Goal: Communication & Community: Answer question/provide support

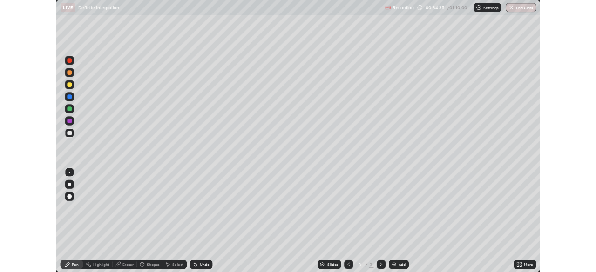
scroll to position [335, 596]
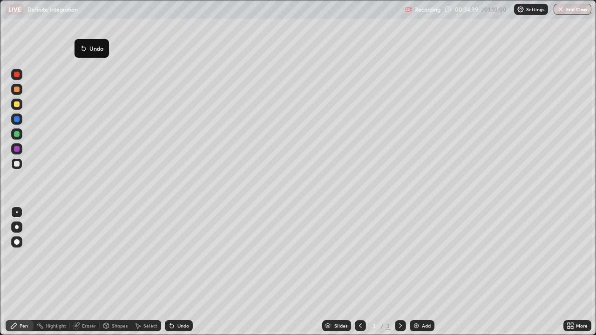
click at [23, 325] on div "Pen" at bounding box center [24, 326] width 8 height 5
click at [17, 105] on div at bounding box center [17, 105] width 6 height 6
click at [16, 90] on div at bounding box center [17, 90] width 6 height 6
click at [13, 105] on div at bounding box center [16, 104] width 11 height 11
click at [425, 325] on div "Add" at bounding box center [426, 326] width 9 height 5
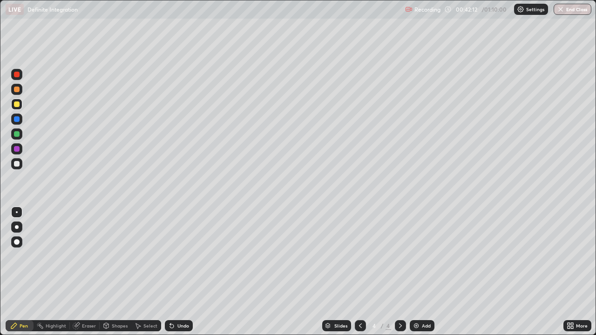
click at [20, 166] on div at bounding box center [16, 163] width 11 height 11
click at [88, 328] on div "Eraser" at bounding box center [89, 326] width 14 height 5
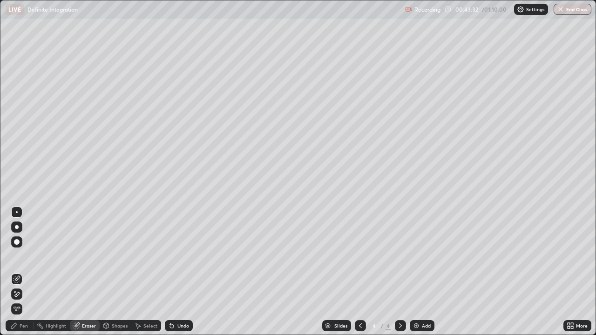
click at [23, 327] on div "Pen" at bounding box center [24, 326] width 8 height 5
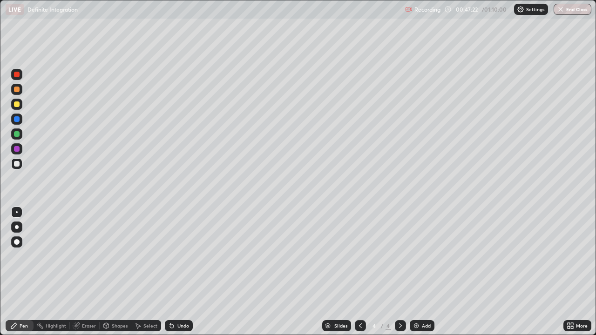
click at [87, 327] on div "Eraser" at bounding box center [89, 326] width 14 height 5
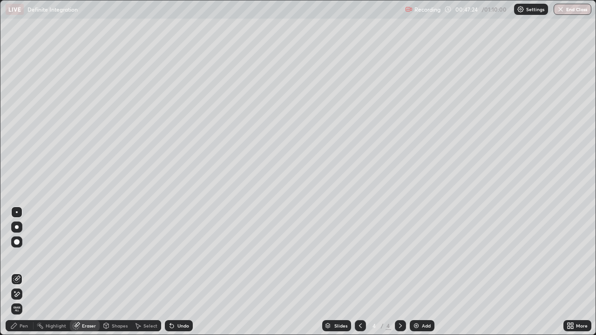
click at [26, 330] on div "Pen" at bounding box center [20, 325] width 28 height 11
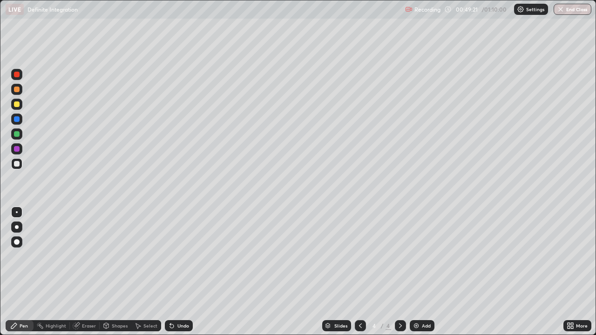
click at [427, 324] on div "Add" at bounding box center [426, 326] width 9 height 5
click at [20, 131] on div at bounding box center [16, 134] width 11 height 11
click at [176, 331] on div "Undo" at bounding box center [179, 325] width 28 height 11
click at [17, 164] on div at bounding box center [17, 164] width 6 height 6
click at [175, 328] on div "Undo" at bounding box center [179, 325] width 28 height 11
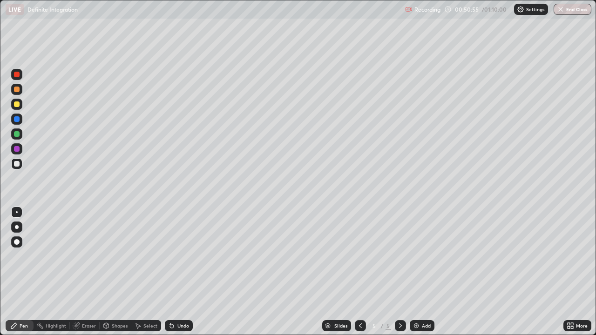
click at [147, 327] on div "Select" at bounding box center [150, 326] width 14 height 5
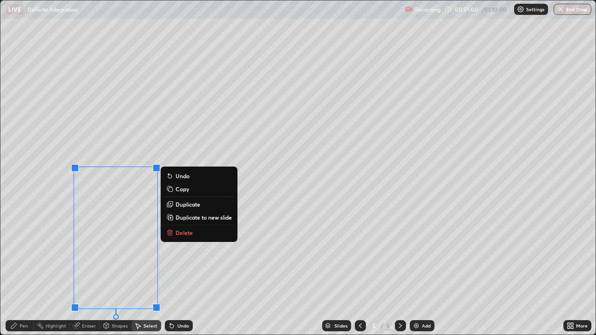
click at [25, 330] on div "Pen" at bounding box center [20, 325] width 28 height 11
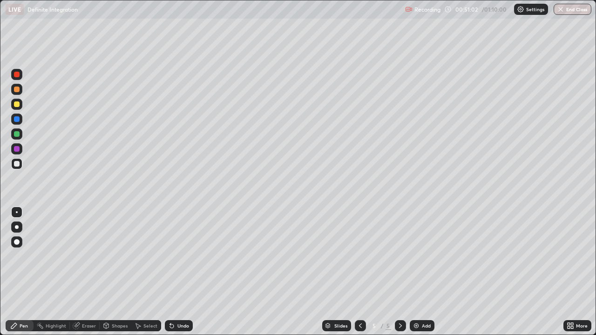
click at [17, 134] on div at bounding box center [17, 134] width 6 height 6
click at [360, 327] on icon at bounding box center [360, 325] width 7 height 7
click at [397, 330] on div at bounding box center [400, 325] width 11 height 11
click at [18, 163] on div at bounding box center [17, 164] width 6 height 6
click at [16, 89] on div at bounding box center [17, 90] width 6 height 6
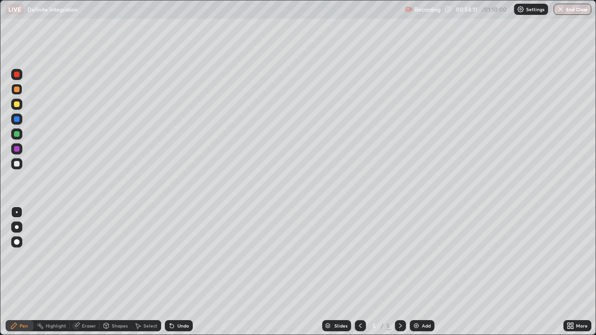
click at [363, 329] on icon at bounding box center [360, 325] width 7 height 7
click at [400, 326] on icon at bounding box center [400, 325] width 7 height 7
click at [175, 329] on div "Undo" at bounding box center [179, 325] width 28 height 11
click at [175, 326] on div "Undo" at bounding box center [179, 325] width 28 height 11
click at [177, 324] on div "Undo" at bounding box center [183, 326] width 12 height 5
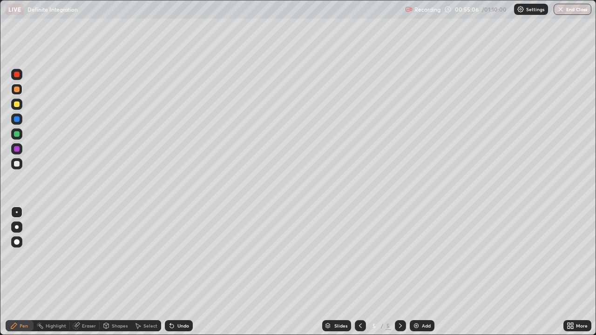
click at [178, 324] on div "Undo" at bounding box center [183, 326] width 12 height 5
click at [177, 324] on div "Undo" at bounding box center [183, 326] width 12 height 5
click at [83, 322] on div "Eraser" at bounding box center [85, 325] width 30 height 11
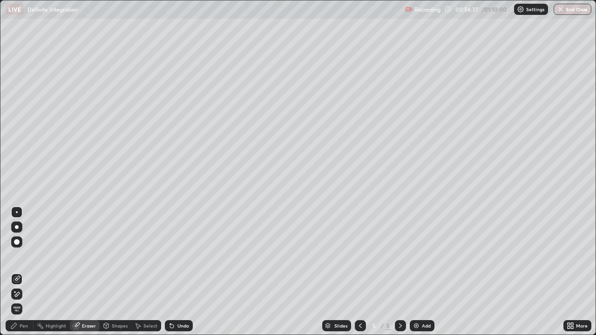
click at [31, 326] on div "Pen" at bounding box center [20, 325] width 28 height 11
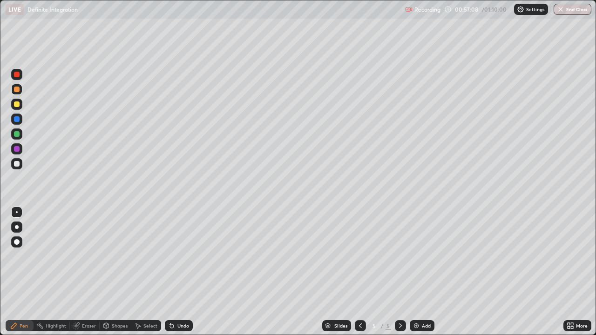
click at [20, 163] on div at bounding box center [16, 163] width 11 height 11
click at [17, 104] on div at bounding box center [17, 105] width 6 height 6
click at [21, 164] on div at bounding box center [16, 163] width 11 height 11
click at [579, 329] on div "More" at bounding box center [577, 325] width 28 height 11
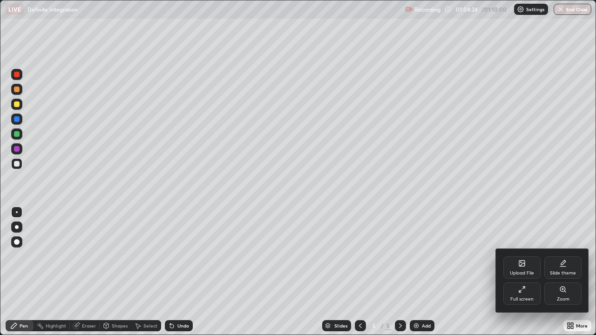
click at [572, 220] on div at bounding box center [298, 167] width 596 height 335
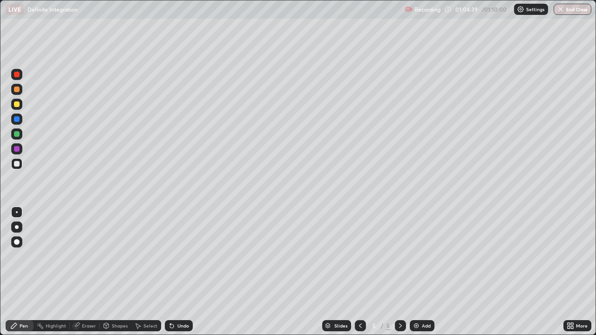
click at [578, 325] on div "More" at bounding box center [582, 326] width 12 height 5
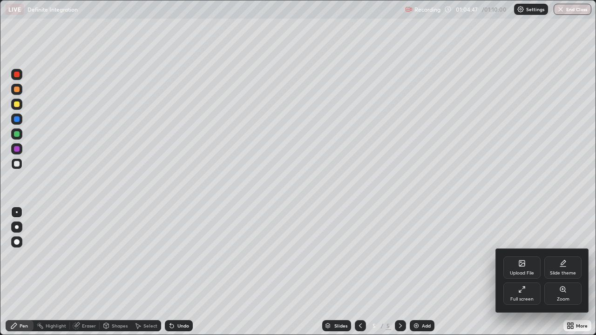
click at [519, 296] on div "Full screen" at bounding box center [521, 294] width 37 height 22
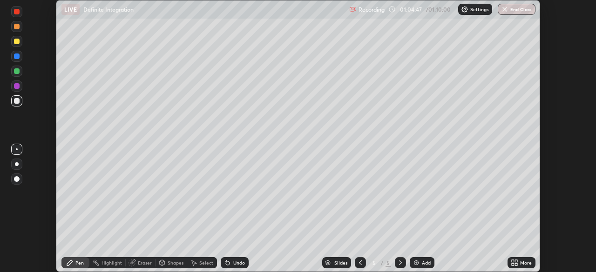
scroll to position [46292, 45968]
click at [515, 9] on button "End Class" at bounding box center [517, 9] width 38 height 11
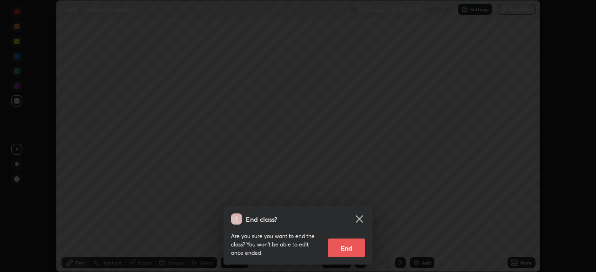
click at [347, 245] on button "End" at bounding box center [346, 248] width 37 height 19
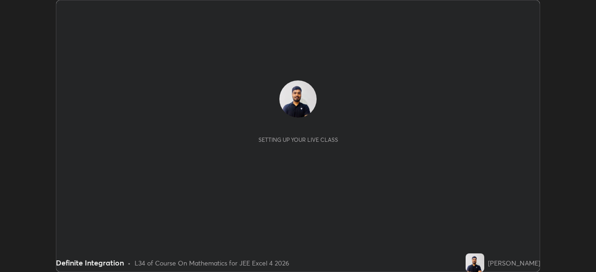
scroll to position [272, 596]
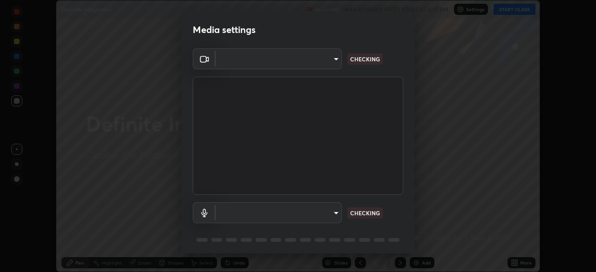
type input "f44939252cec670a7c81aafead478e6b9f15b20a1b8f1ae8dba2619045631b1c"
type input "default"
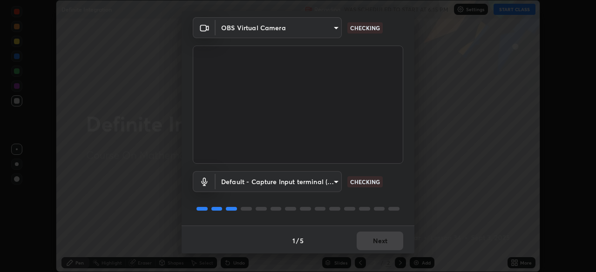
scroll to position [33, 0]
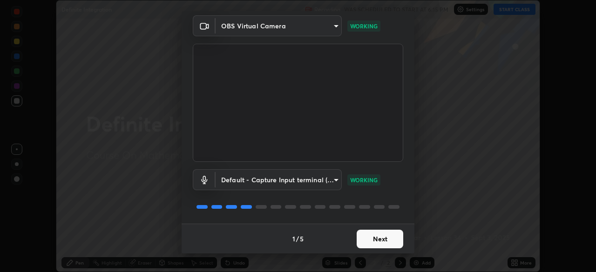
click at [380, 234] on button "Next" at bounding box center [380, 239] width 47 height 19
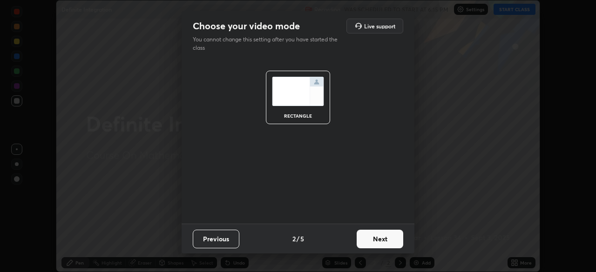
click at [378, 239] on button "Next" at bounding box center [380, 239] width 47 height 19
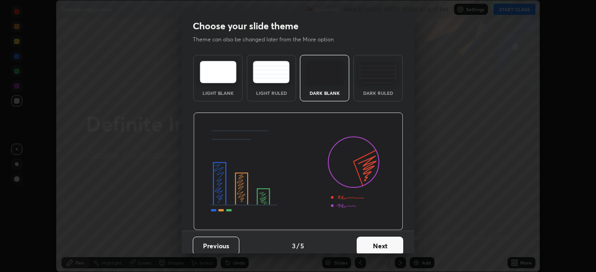
click at [384, 244] on button "Next" at bounding box center [380, 246] width 47 height 19
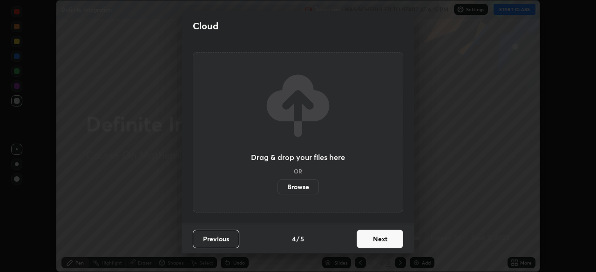
click at [385, 241] on button "Next" at bounding box center [380, 239] width 47 height 19
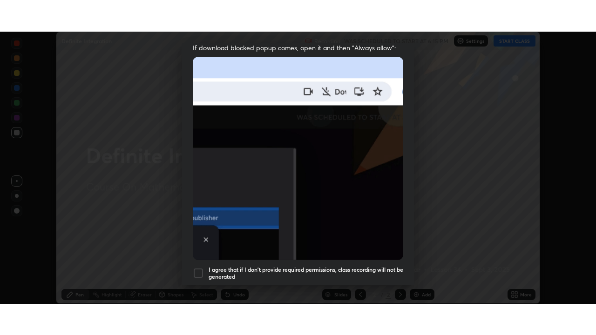
scroll to position [223, 0]
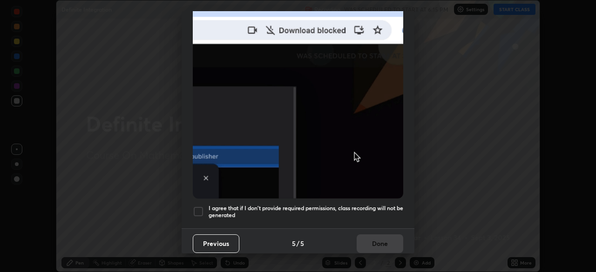
click at [390, 206] on h5 "I agree that if I don't provide required permissions, class recording will not …" at bounding box center [306, 212] width 195 height 14
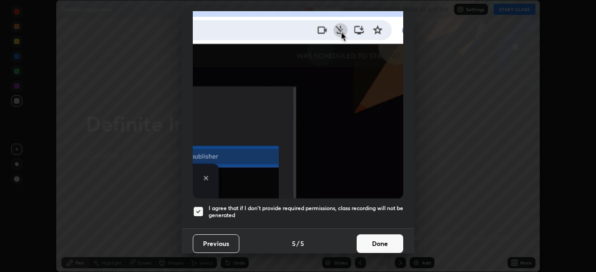
click at [386, 237] on button "Done" at bounding box center [380, 244] width 47 height 19
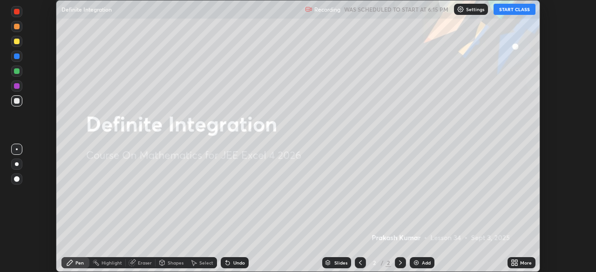
click at [512, 10] on button "START CLASS" at bounding box center [515, 9] width 42 height 11
click at [516, 264] on icon at bounding box center [516, 265] width 2 height 2
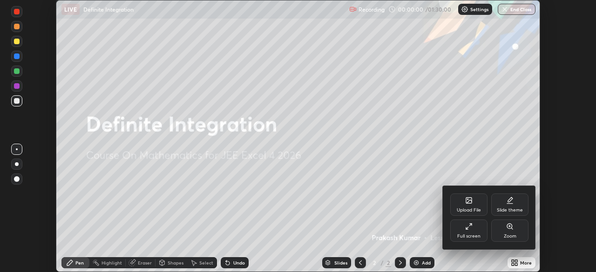
click at [476, 232] on div "Full screen" at bounding box center [468, 231] width 37 height 22
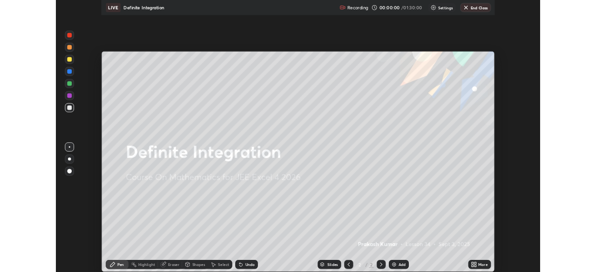
scroll to position [335, 596]
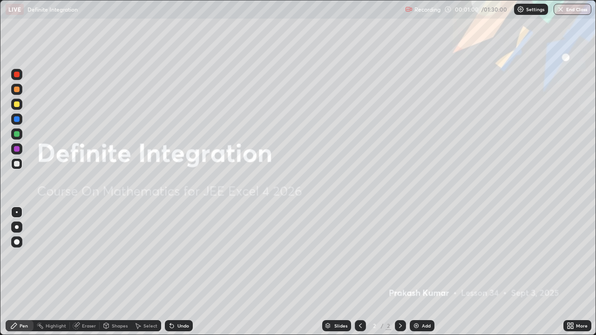
click at [420, 272] on div "Add" at bounding box center [422, 325] width 25 height 11
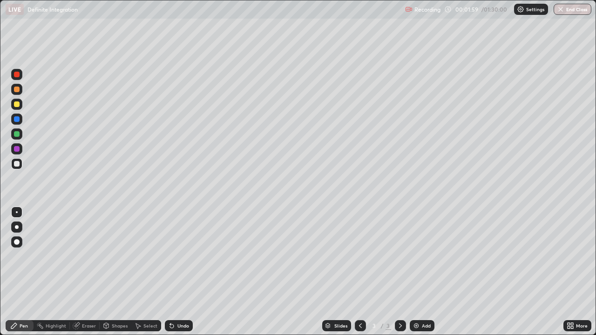
click at [18, 104] on div at bounding box center [17, 105] width 6 height 6
click at [21, 168] on div at bounding box center [16, 163] width 11 height 11
click at [83, 272] on div "Eraser" at bounding box center [89, 326] width 14 height 5
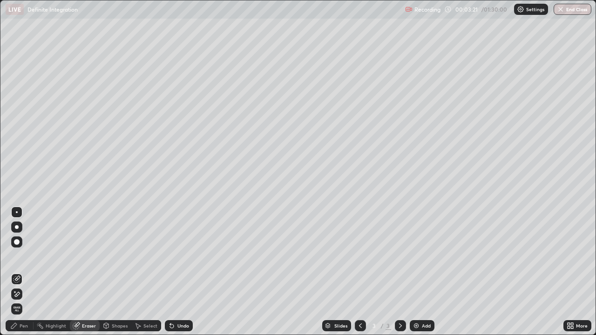
click at [23, 272] on div "Pen" at bounding box center [24, 326] width 8 height 5
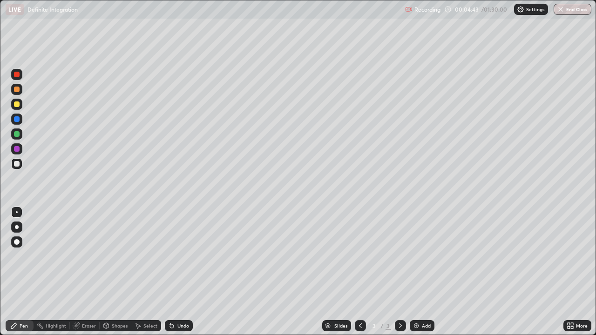
click at [184, 272] on div "Undo" at bounding box center [183, 326] width 12 height 5
click at [182, 272] on div "Undo" at bounding box center [183, 326] width 12 height 5
click at [20, 103] on div at bounding box center [16, 104] width 11 height 11
click at [182, 272] on div "Undo" at bounding box center [183, 326] width 12 height 5
click at [177, 272] on div "Undo" at bounding box center [183, 326] width 12 height 5
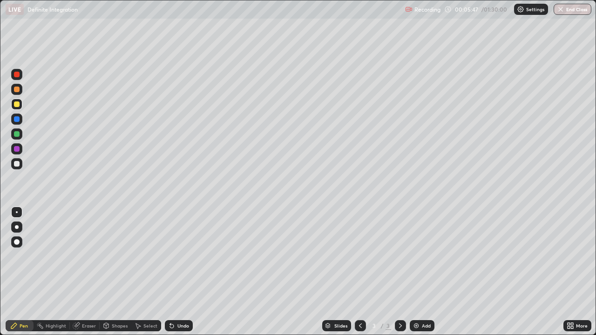
click at [178, 272] on div "Undo" at bounding box center [183, 326] width 12 height 5
click at [21, 90] on div at bounding box center [16, 89] width 11 height 11
click at [420, 272] on div "Add" at bounding box center [422, 325] width 25 height 11
click at [20, 164] on div at bounding box center [16, 163] width 11 height 11
click at [21, 163] on div at bounding box center [16, 163] width 11 height 11
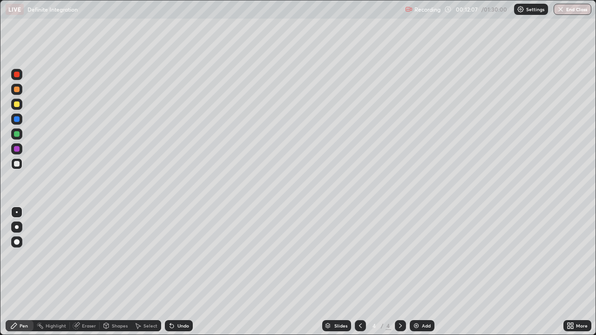
click at [82, 272] on div "Eraser" at bounding box center [89, 326] width 14 height 5
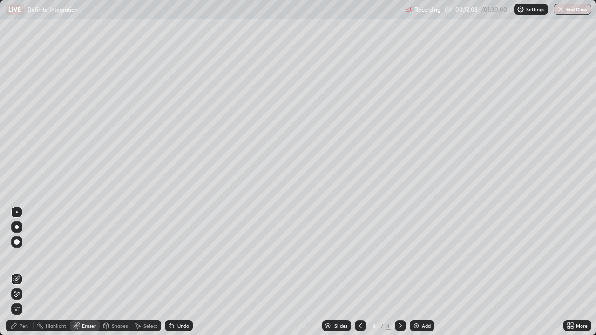
click at [27, 272] on div "Pen" at bounding box center [24, 326] width 8 height 5
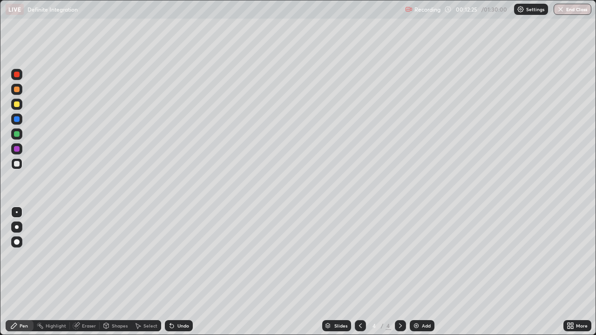
click at [19, 89] on div at bounding box center [17, 90] width 6 height 6
click at [87, 272] on div "Eraser" at bounding box center [85, 325] width 30 height 11
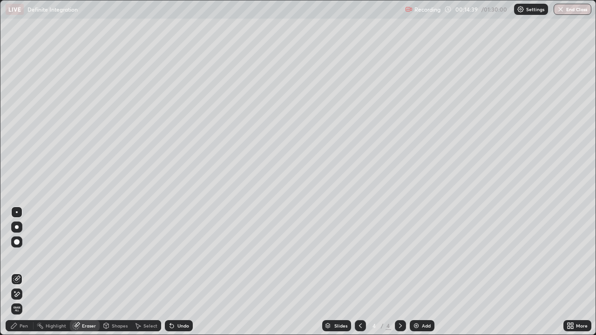
click at [29, 272] on div "Pen" at bounding box center [20, 325] width 28 height 11
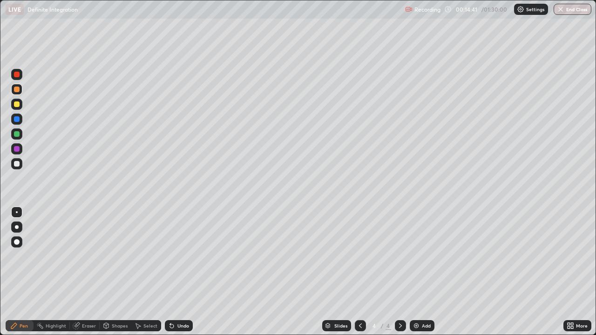
click at [20, 164] on div at bounding box center [16, 163] width 11 height 11
click at [95, 272] on div "Eraser" at bounding box center [89, 326] width 14 height 5
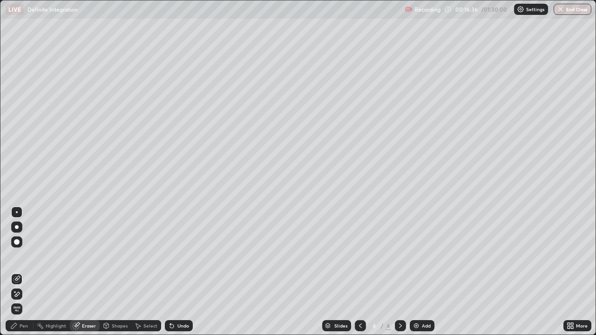
click at [118, 272] on div "Shapes" at bounding box center [120, 326] width 16 height 5
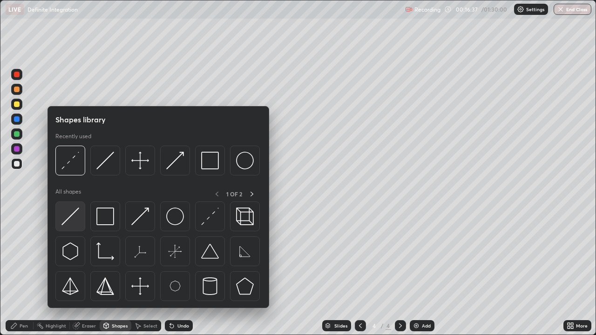
click at [70, 218] on img at bounding box center [70, 217] width 18 height 18
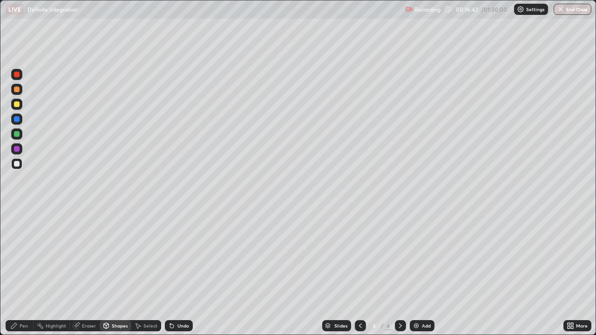
click at [25, 272] on div "Pen" at bounding box center [20, 325] width 28 height 11
click at [360, 272] on icon at bounding box center [360, 325] width 7 height 7
click at [451, 272] on button "Undo" at bounding box center [464, 290] width 27 height 11
click at [400, 272] on icon at bounding box center [400, 325] width 7 height 7
click at [427, 272] on div "Add" at bounding box center [426, 326] width 9 height 5
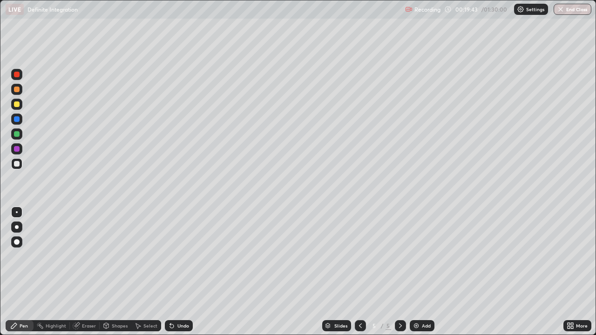
click at [89, 272] on div "Eraser" at bounding box center [85, 325] width 30 height 11
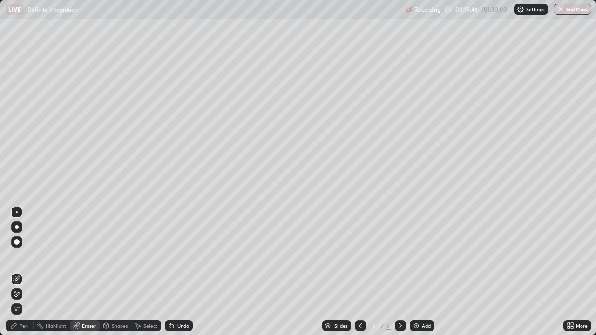
click at [27, 272] on div "Pen" at bounding box center [20, 325] width 28 height 11
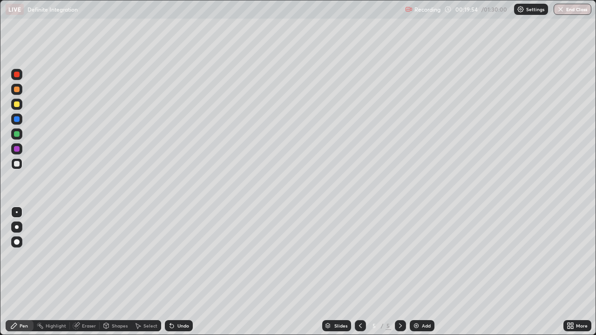
click at [16, 108] on div at bounding box center [16, 104] width 11 height 11
click at [17, 164] on div at bounding box center [17, 164] width 6 height 6
click at [363, 272] on div at bounding box center [360, 325] width 11 height 11
click at [19, 102] on div at bounding box center [16, 104] width 11 height 11
click at [14, 88] on div at bounding box center [17, 90] width 6 height 6
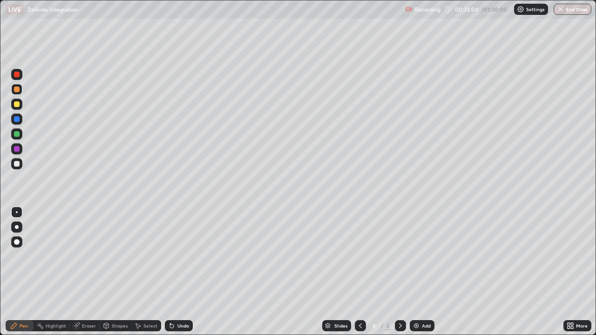
click at [17, 134] on div at bounding box center [17, 134] width 6 height 6
click at [92, 272] on div "Eraser" at bounding box center [89, 326] width 14 height 5
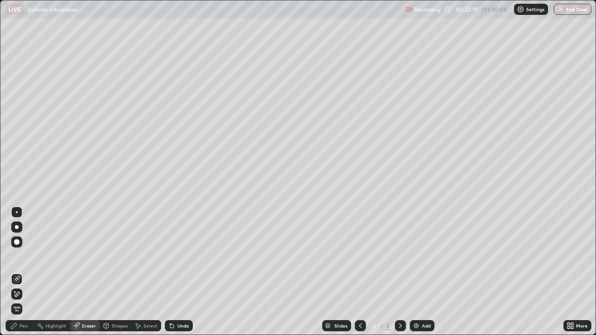
click at [26, 272] on div "Pen" at bounding box center [24, 326] width 8 height 5
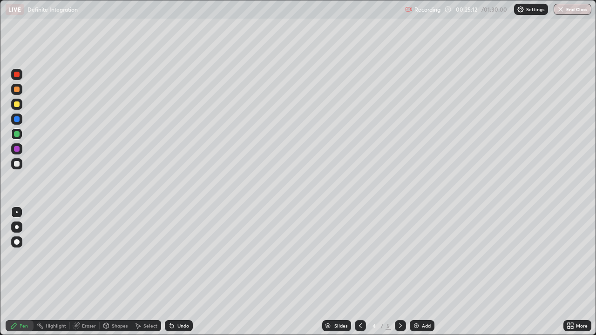
click at [82, 272] on div "Eraser" at bounding box center [85, 325] width 30 height 11
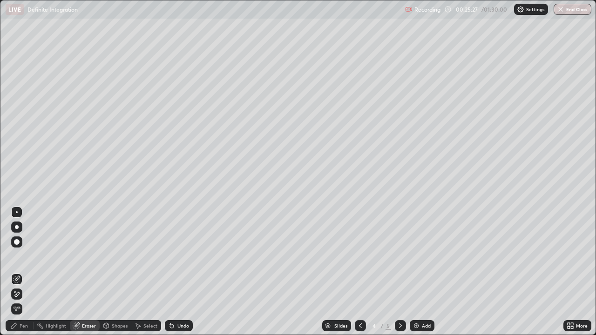
click at [27, 272] on div "Pen" at bounding box center [20, 325] width 28 height 11
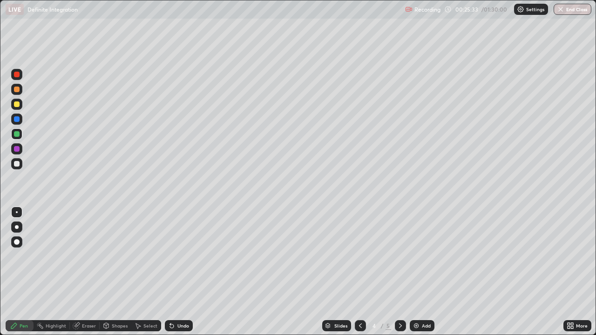
click at [90, 272] on div "Eraser" at bounding box center [85, 325] width 30 height 11
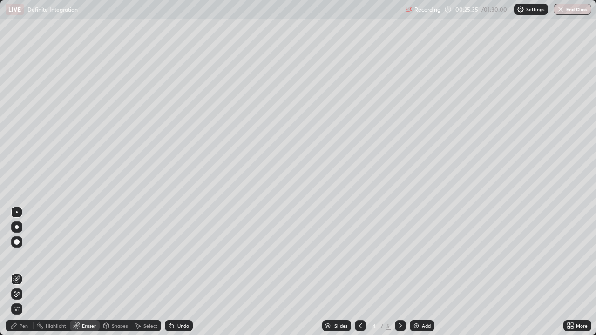
click at [26, 272] on div "Pen" at bounding box center [24, 326] width 8 height 5
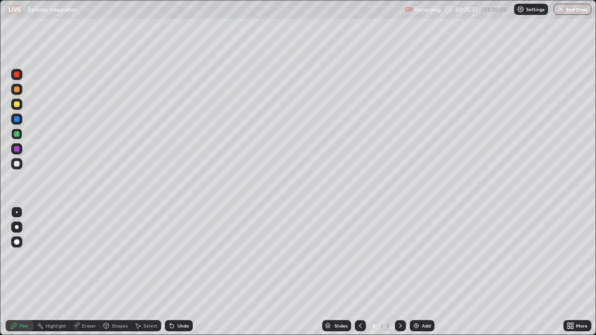
click at [84, 272] on div "Eraser" at bounding box center [89, 326] width 14 height 5
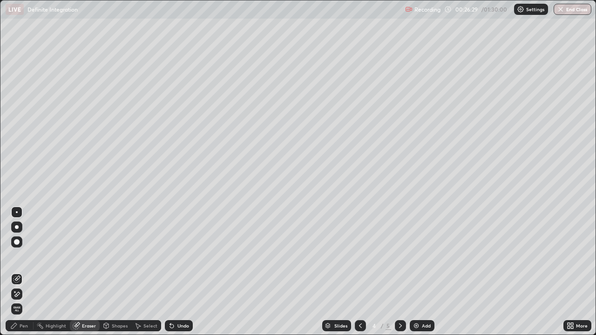
click at [24, 272] on div "Pen" at bounding box center [20, 325] width 28 height 11
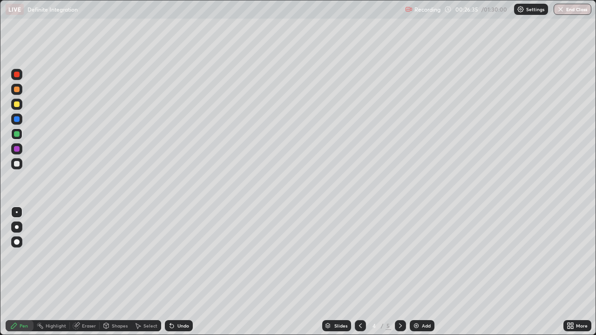
click at [182, 272] on div "Undo" at bounding box center [183, 326] width 12 height 5
click at [92, 272] on div "Eraser" at bounding box center [89, 326] width 14 height 5
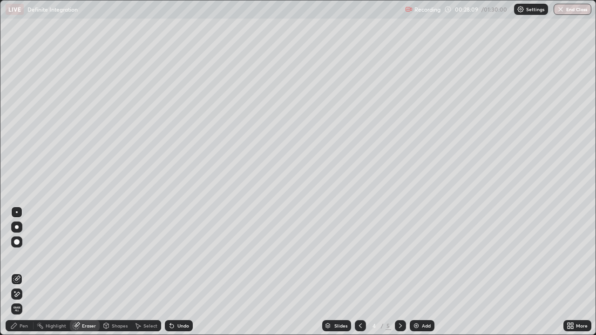
click at [18, 272] on icon at bounding box center [16, 295] width 7 height 8
click at [24, 272] on div "Pen" at bounding box center [20, 325] width 28 height 11
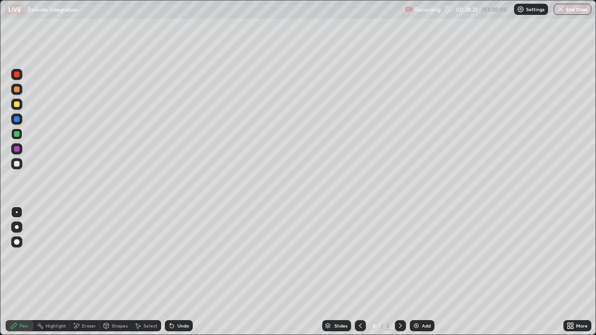
click at [82, 272] on div "Eraser" at bounding box center [89, 326] width 14 height 5
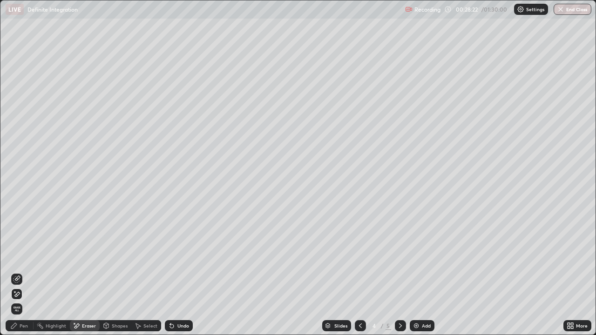
click at [22, 272] on div "Pen" at bounding box center [20, 325] width 28 height 11
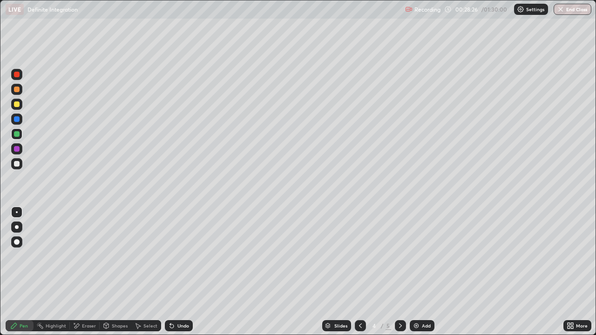
click at [86, 272] on div "Eraser" at bounding box center [89, 326] width 14 height 5
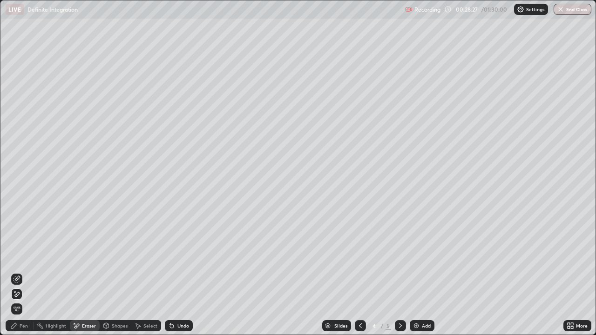
click at [18, 272] on icon at bounding box center [16, 295] width 7 height 8
click at [18, 272] on icon at bounding box center [16, 279] width 7 height 7
click at [18, 272] on div "Pen" at bounding box center [20, 325] width 28 height 11
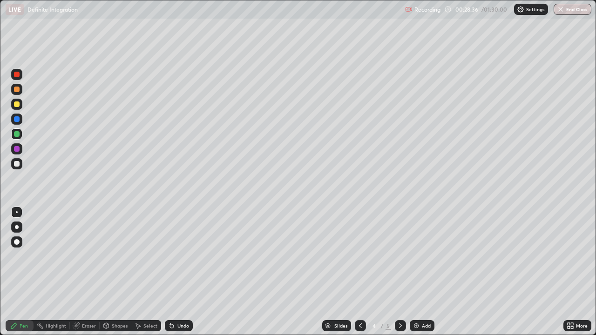
click at [82, 272] on div "Eraser" at bounding box center [85, 325] width 30 height 11
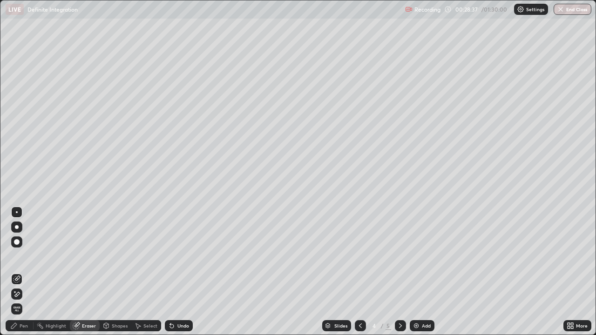
click at [21, 272] on div "Pen" at bounding box center [24, 326] width 8 height 5
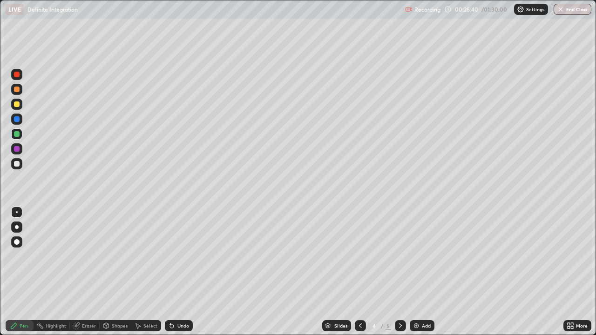
click at [53, 272] on div "Highlight" at bounding box center [56, 326] width 20 height 5
click at [81, 272] on div "Eraser" at bounding box center [85, 325] width 30 height 11
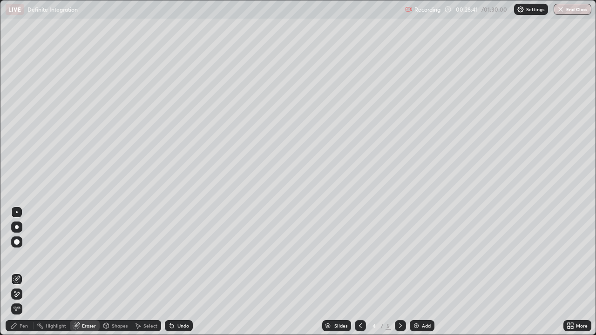
click at [19, 272] on div "Pen" at bounding box center [20, 325] width 28 height 11
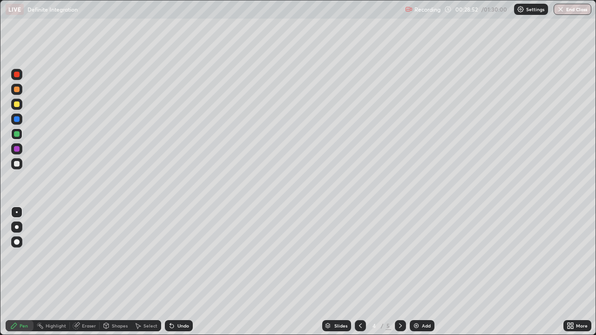
click at [83, 272] on div "Eraser" at bounding box center [85, 325] width 30 height 11
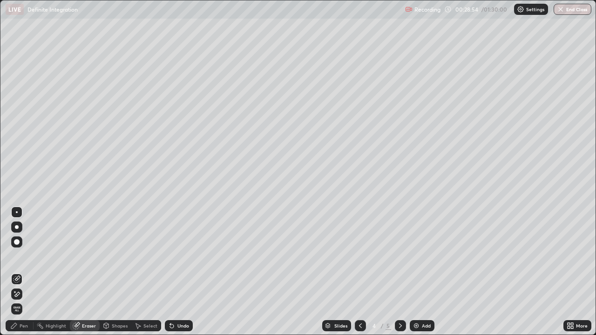
click at [21, 272] on div "Pen" at bounding box center [24, 326] width 8 height 5
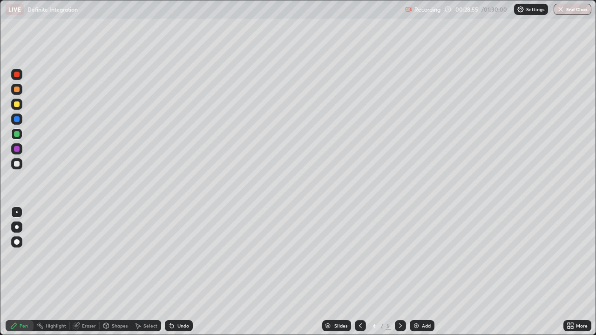
click at [84, 272] on div "Eraser" at bounding box center [89, 326] width 14 height 5
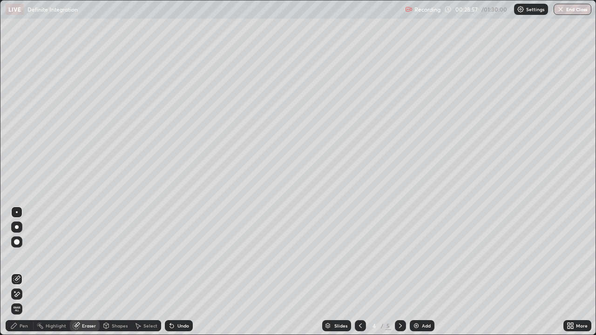
click at [18, 272] on div "Pen" at bounding box center [20, 325] width 28 height 11
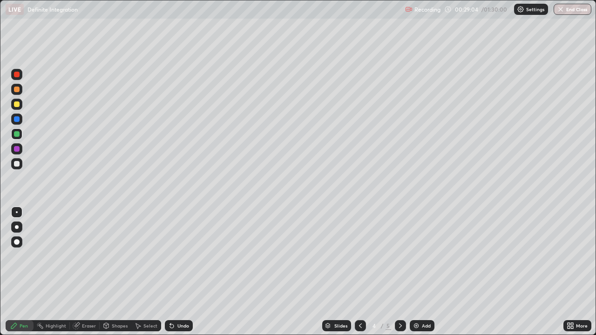
click at [85, 272] on div "Eraser" at bounding box center [85, 325] width 30 height 11
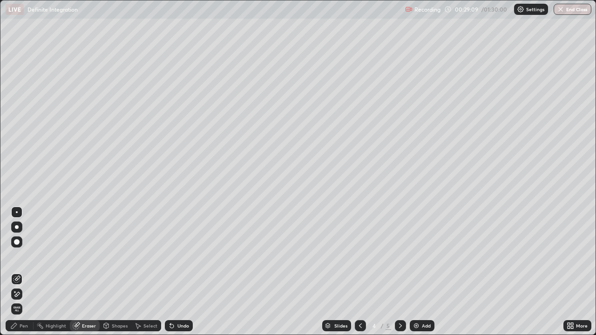
click at [23, 272] on div "Pen" at bounding box center [24, 326] width 8 height 5
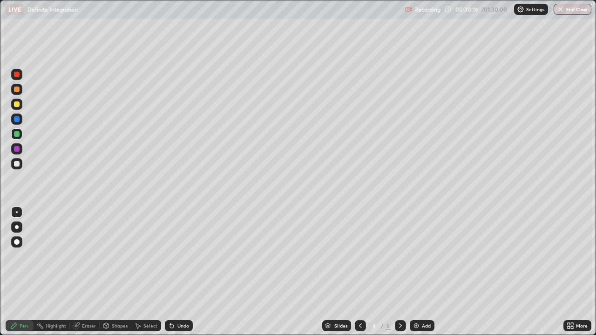
click at [86, 272] on div "Eraser" at bounding box center [89, 326] width 14 height 5
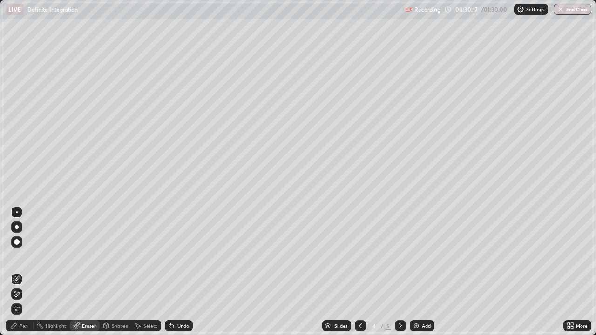
click at [23, 272] on div "Pen" at bounding box center [20, 325] width 28 height 11
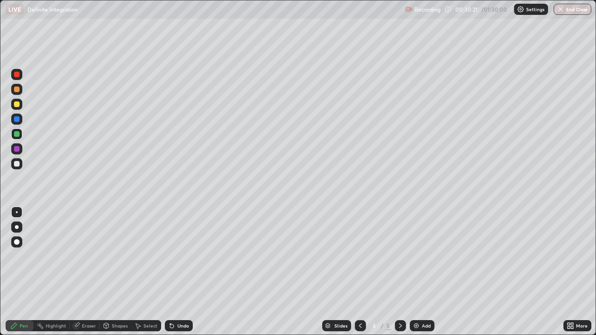
click at [77, 272] on icon at bounding box center [76, 325] width 7 height 7
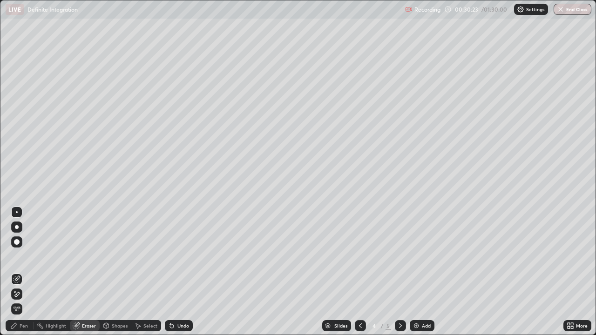
click at [174, 272] on icon at bounding box center [171, 325] width 7 height 7
click at [176, 272] on div "Undo" at bounding box center [179, 325] width 28 height 11
click at [177, 272] on div "Undo" at bounding box center [183, 326] width 12 height 5
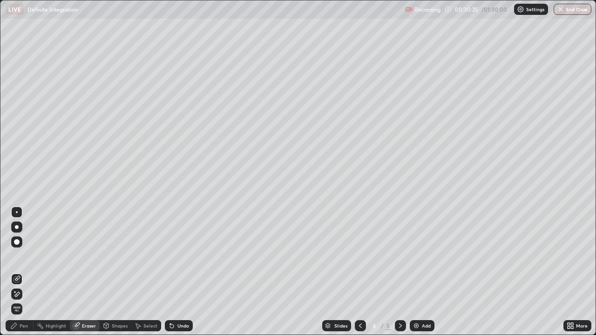
click at [175, 272] on div "Undo" at bounding box center [179, 325] width 28 height 11
click at [26, 272] on div "Pen" at bounding box center [24, 326] width 8 height 5
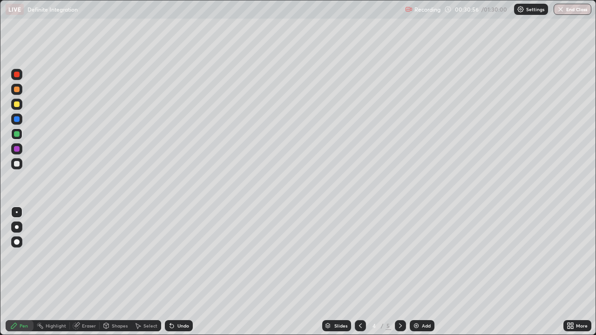
click at [82, 272] on div "Eraser" at bounding box center [89, 326] width 14 height 5
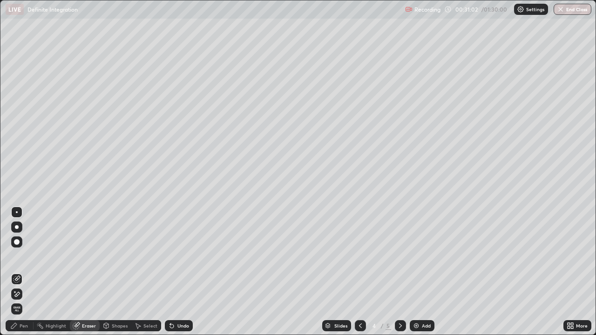
click at [23, 272] on div "Pen" at bounding box center [24, 326] width 8 height 5
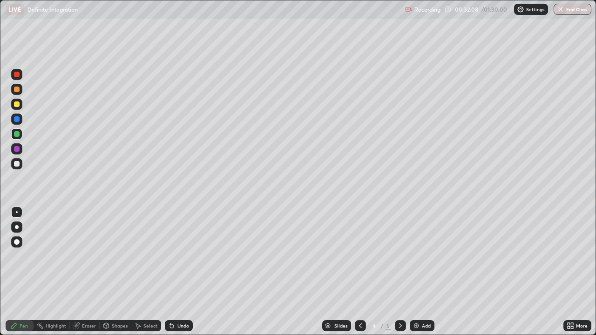
click at [19, 164] on div at bounding box center [17, 164] width 6 height 6
click at [86, 272] on div "Eraser" at bounding box center [89, 326] width 14 height 5
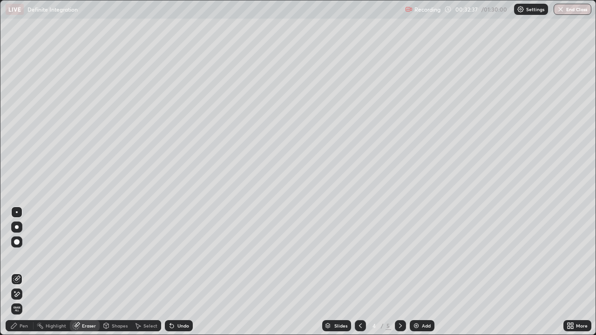
click at [21, 272] on div "Pen" at bounding box center [24, 326] width 8 height 5
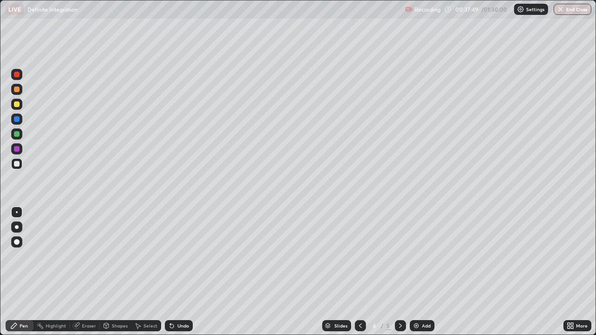
click at [95, 272] on div "Eraser" at bounding box center [89, 326] width 14 height 5
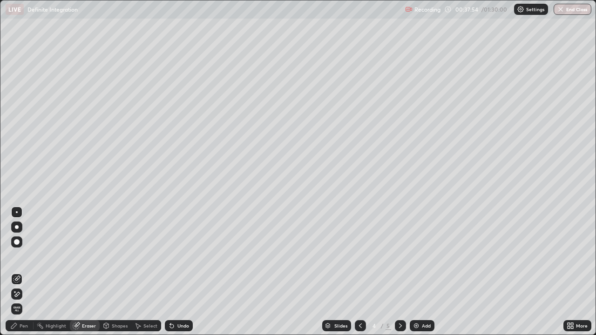
click at [25, 272] on div "Pen" at bounding box center [20, 325] width 28 height 11
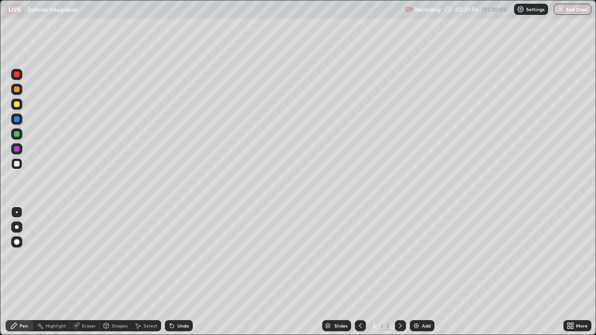
click at [22, 132] on div at bounding box center [16, 134] width 11 height 11
click at [401, 272] on div at bounding box center [400, 325] width 11 height 11
click at [22, 163] on div at bounding box center [16, 163] width 11 height 11
click at [175, 272] on div "Undo" at bounding box center [179, 325] width 28 height 11
click at [170, 272] on icon at bounding box center [172, 327] width 4 height 4
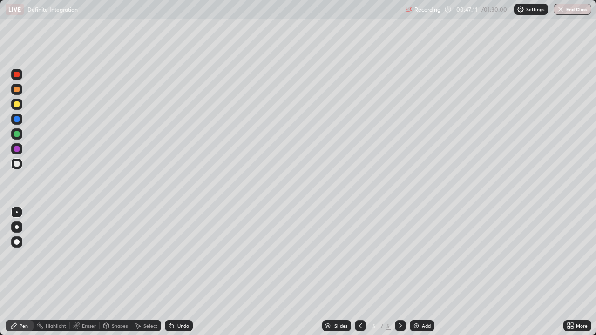
click at [170, 272] on icon at bounding box center [172, 327] width 4 height 4
click at [17, 104] on div at bounding box center [17, 105] width 6 height 6
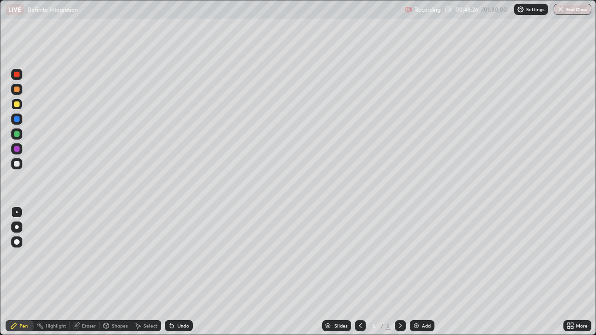
click at [17, 163] on div at bounding box center [17, 164] width 6 height 6
click at [170, 272] on icon at bounding box center [172, 327] width 4 height 4
click at [430, 272] on div "Add" at bounding box center [426, 326] width 9 height 5
click at [359, 272] on icon at bounding box center [360, 325] width 7 height 7
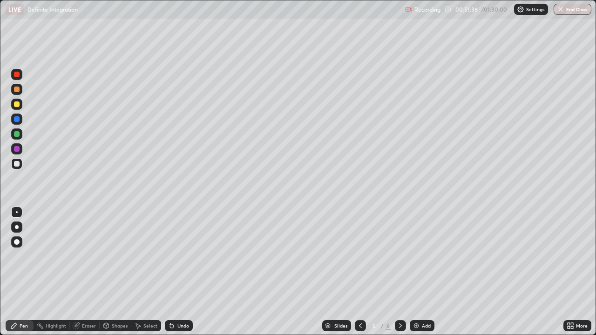
click at [400, 272] on icon at bounding box center [400, 326] width 3 height 5
click at [355, 272] on div at bounding box center [360, 325] width 11 height 11
click at [395, 272] on div at bounding box center [400, 325] width 11 height 11
click at [359, 272] on icon at bounding box center [360, 325] width 7 height 7
click at [400, 272] on icon at bounding box center [400, 325] width 7 height 7
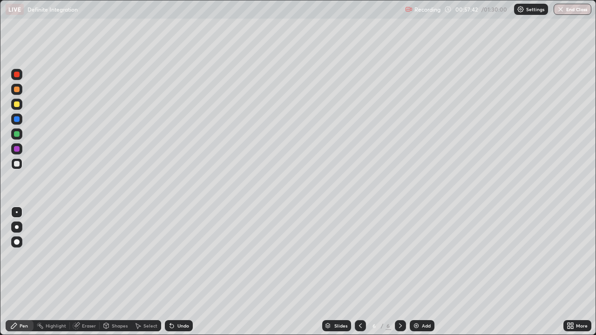
click at [363, 272] on div at bounding box center [360, 325] width 11 height 11
click at [359, 272] on icon at bounding box center [360, 325] width 7 height 7
click at [400, 272] on icon at bounding box center [400, 325] width 7 height 7
click at [361, 272] on div at bounding box center [360, 326] width 11 height 19
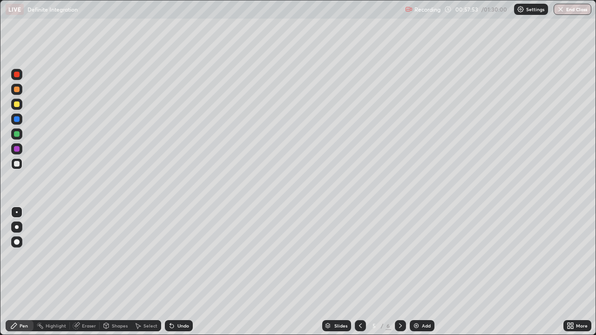
click at [399, 272] on div at bounding box center [400, 326] width 11 height 19
click at [419, 272] on div "Add" at bounding box center [422, 325] width 25 height 11
click at [20, 107] on div at bounding box center [16, 104] width 11 height 11
click at [177, 272] on div "Undo" at bounding box center [179, 325] width 28 height 11
click at [173, 272] on icon at bounding box center [171, 325] width 7 height 7
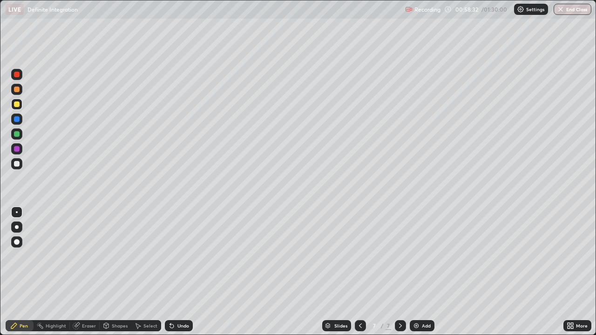
click at [175, 272] on div "Undo" at bounding box center [179, 325] width 28 height 11
click at [174, 272] on icon at bounding box center [171, 325] width 7 height 7
click at [14, 105] on div at bounding box center [17, 105] width 6 height 6
click at [17, 166] on div at bounding box center [17, 164] width 6 height 6
click at [517, 272] on icon at bounding box center [516, 278] width 1 height 1
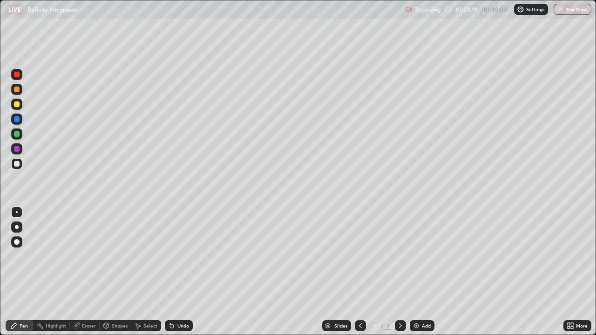
click at [423, 272] on div "Add" at bounding box center [426, 326] width 9 height 5
click at [88, 272] on div "Eraser" at bounding box center [89, 326] width 14 height 5
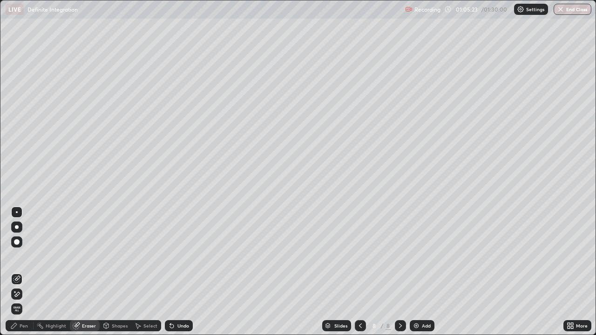
click at [22, 272] on div at bounding box center [16, 294] width 11 height 15
click at [26, 272] on div "Pen" at bounding box center [24, 326] width 8 height 5
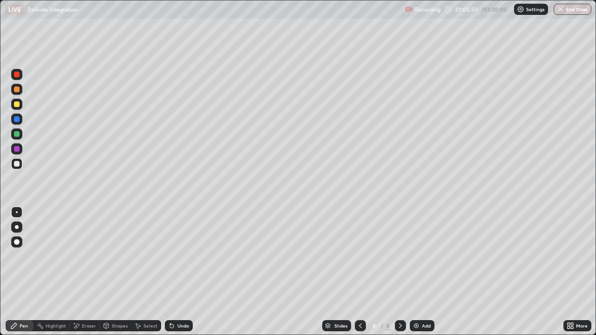
click at [355, 272] on div at bounding box center [360, 325] width 11 height 11
click at [400, 272] on icon at bounding box center [400, 325] width 7 height 7
click at [21, 104] on div at bounding box center [16, 104] width 11 height 11
click at [20, 162] on div at bounding box center [16, 163] width 11 height 11
click at [90, 272] on div "Eraser" at bounding box center [85, 325] width 30 height 11
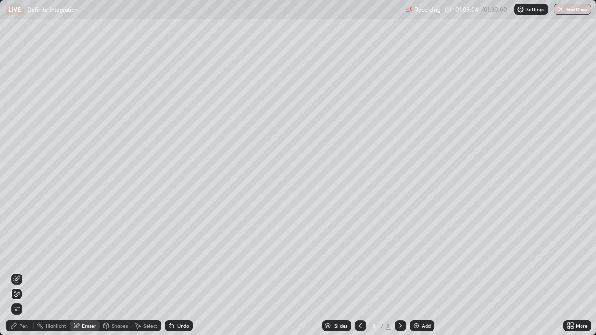
click at [25, 272] on div "Pen" at bounding box center [24, 326] width 8 height 5
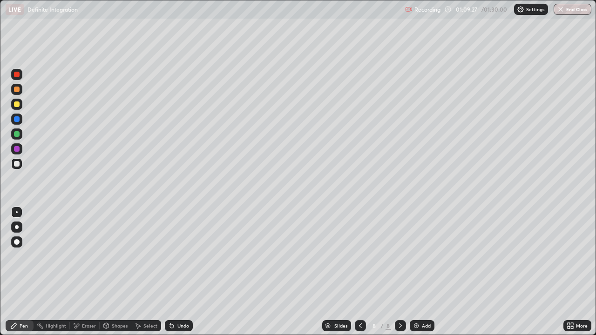
click at [21, 137] on div at bounding box center [16, 134] width 11 height 11
click at [417, 272] on img at bounding box center [416, 325] width 7 height 7
click at [21, 162] on div at bounding box center [16, 163] width 11 height 11
click at [90, 272] on div "Eraser" at bounding box center [89, 326] width 14 height 5
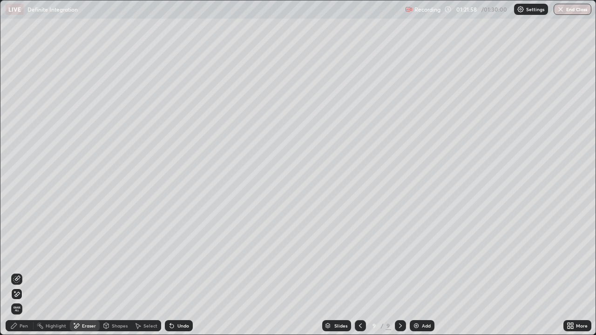
click at [27, 272] on div "Pen" at bounding box center [24, 326] width 8 height 5
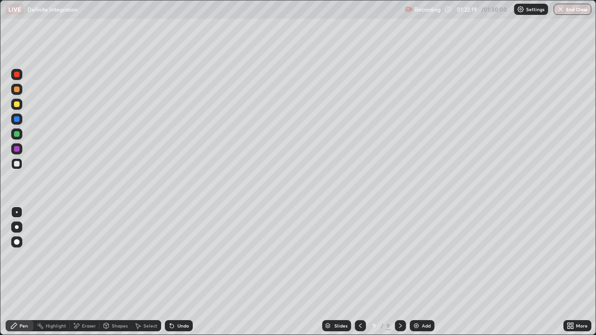
click at [589, 272] on div "More" at bounding box center [577, 325] width 28 height 11
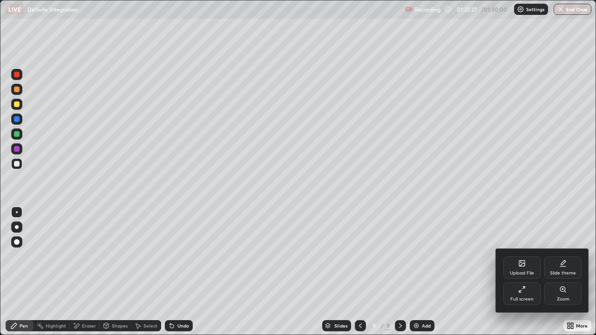
click at [528, 272] on div "Full screen" at bounding box center [521, 294] width 37 height 22
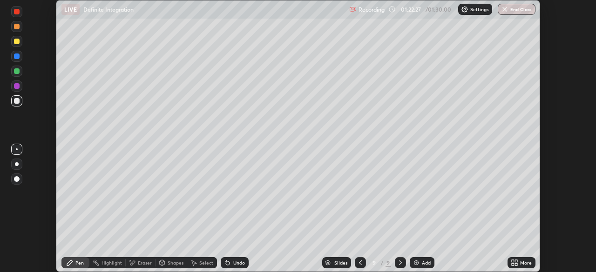
scroll to position [46292, 45968]
click at [516, 14] on button "End Class" at bounding box center [517, 9] width 38 height 11
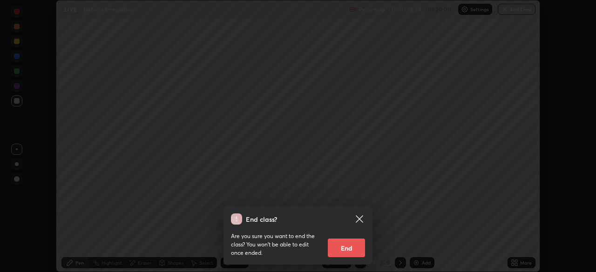
click at [347, 247] on button "End" at bounding box center [346, 248] width 37 height 19
